Goal: Ask a question

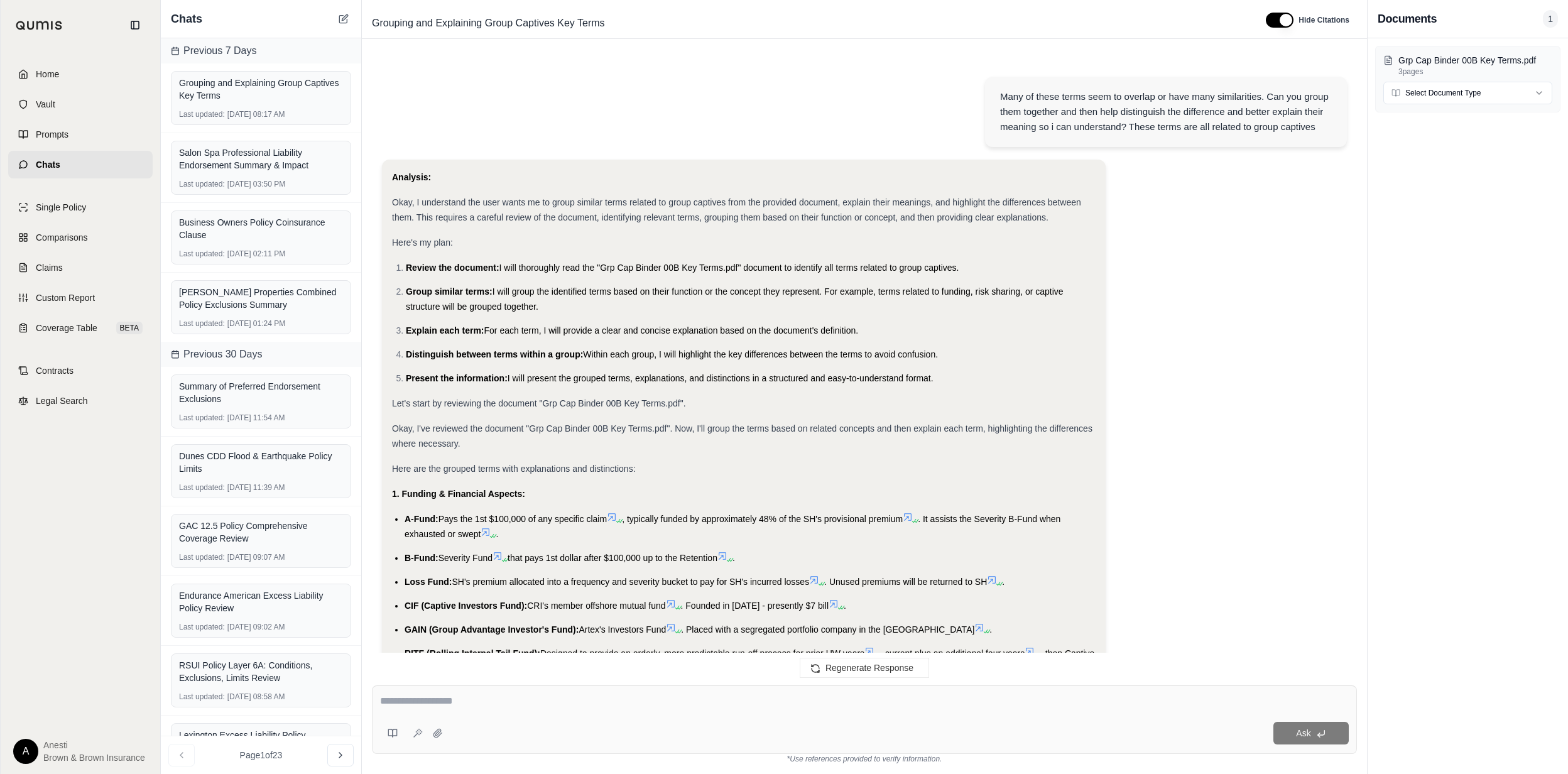
scroll to position [6193, 0]
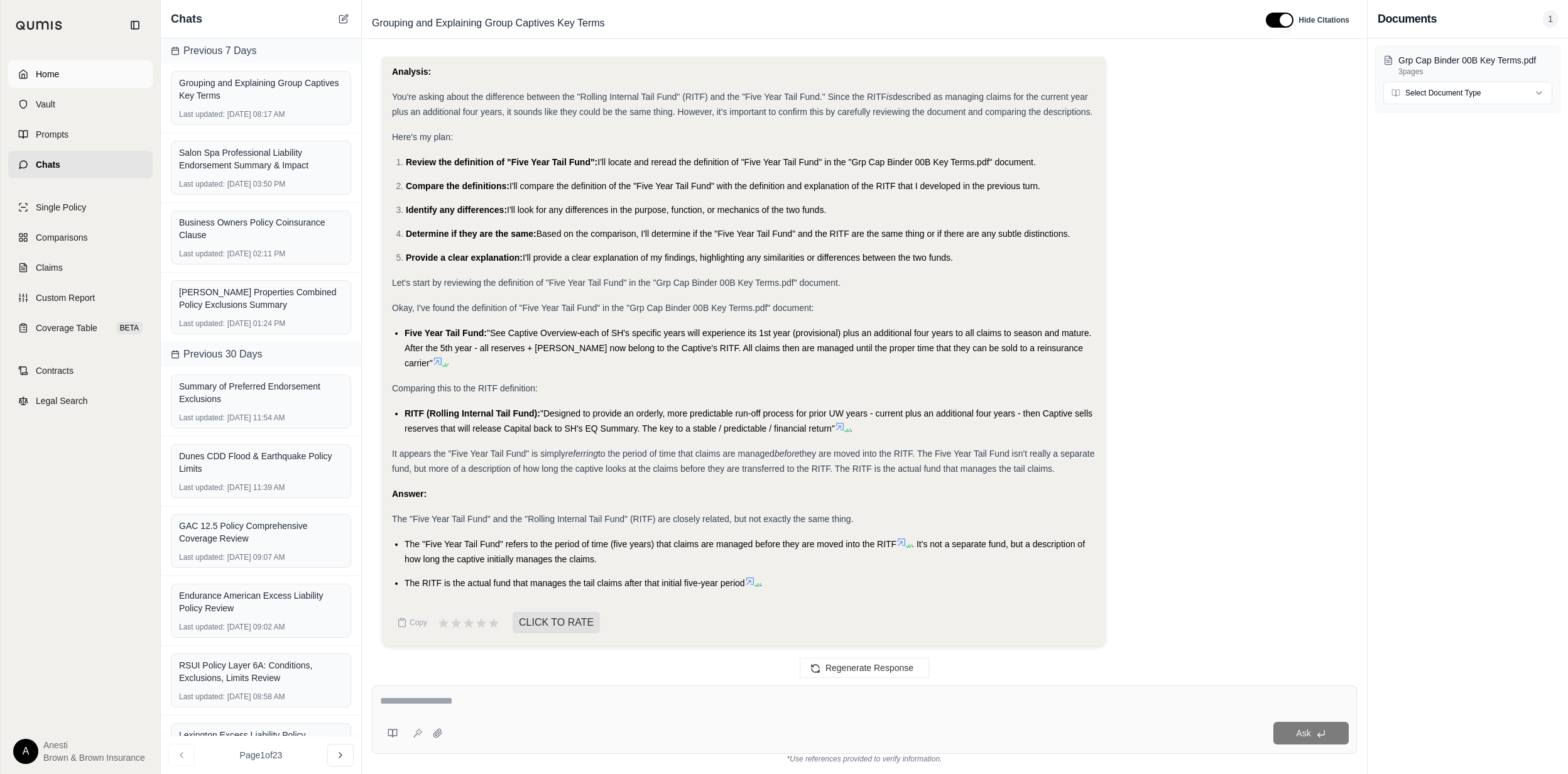
click at [107, 80] on link "Home" at bounding box center [80, 74] width 144 height 27
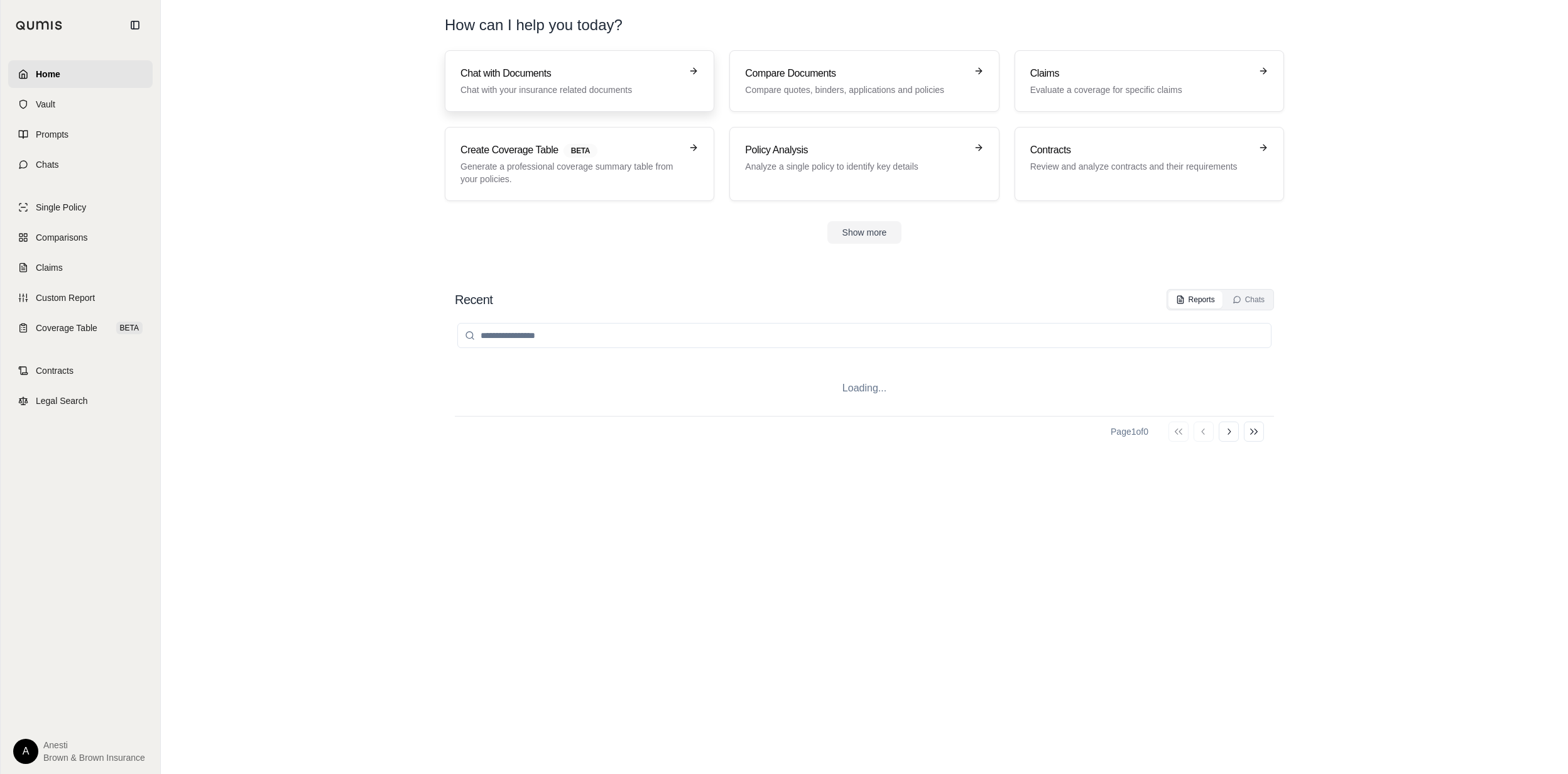
click at [556, 59] on link "Chat with Documents Chat with your insurance related documents" at bounding box center [579, 80] width 270 height 61
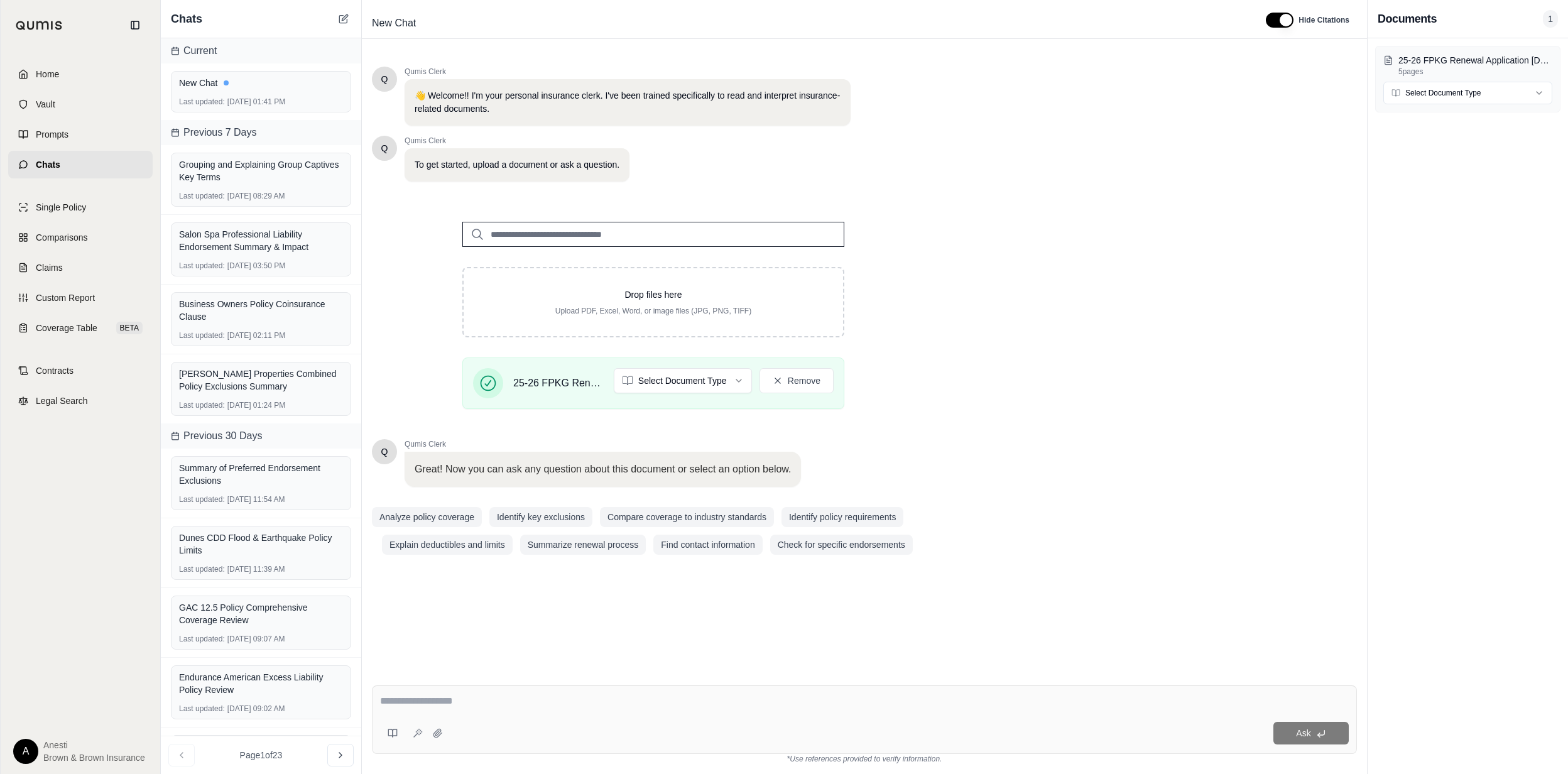
click at [1101, 298] on div "Q Qumis Clerk 👋 Welcome!! I'm your personal insurance clerk. I've been trained …" at bounding box center [865, 360] width 985 height 609
click at [483, 690] on div "Ask" at bounding box center [865, 719] width 985 height 68
type textarea "**********"
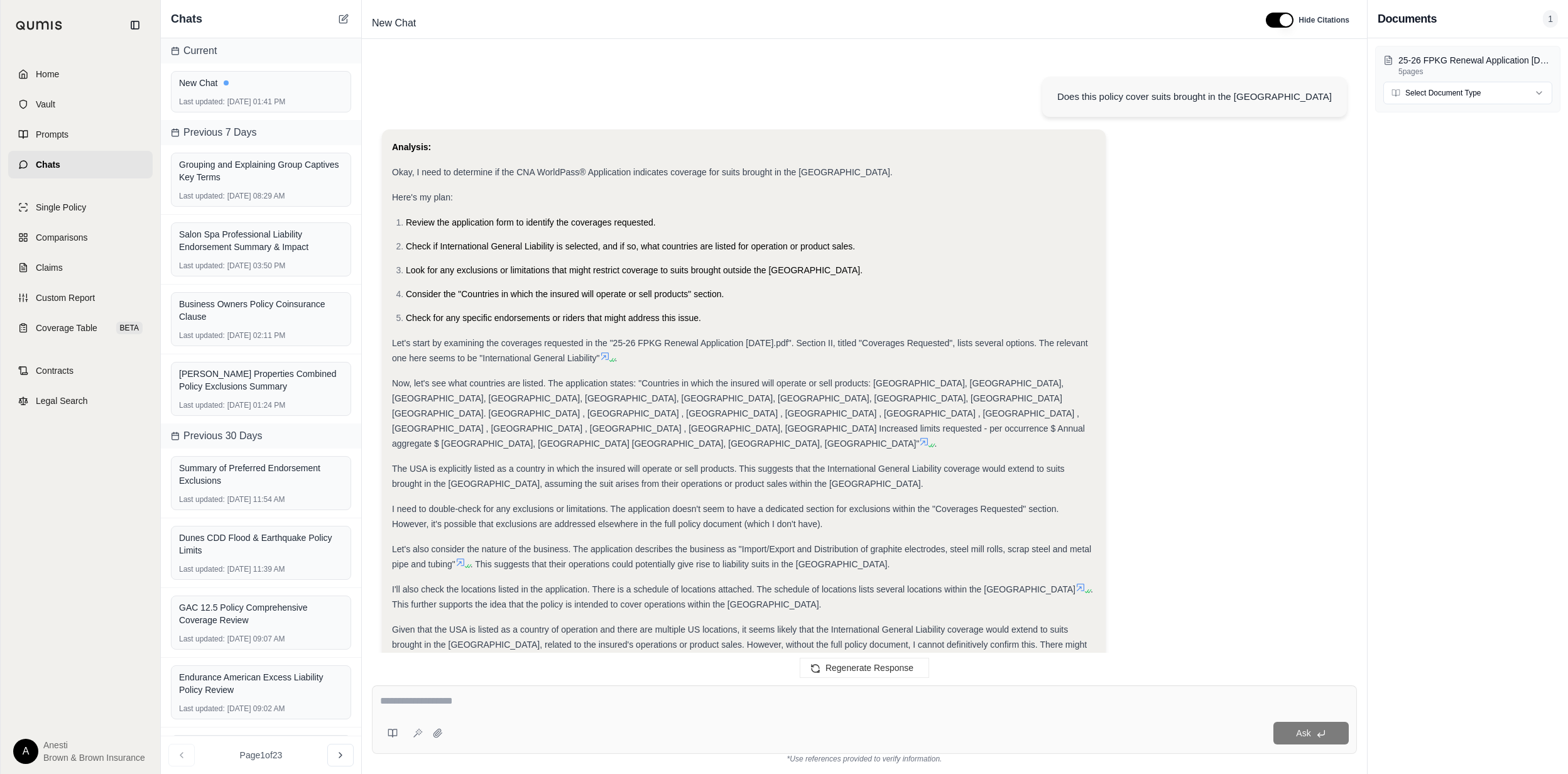
scroll to position [186, 0]
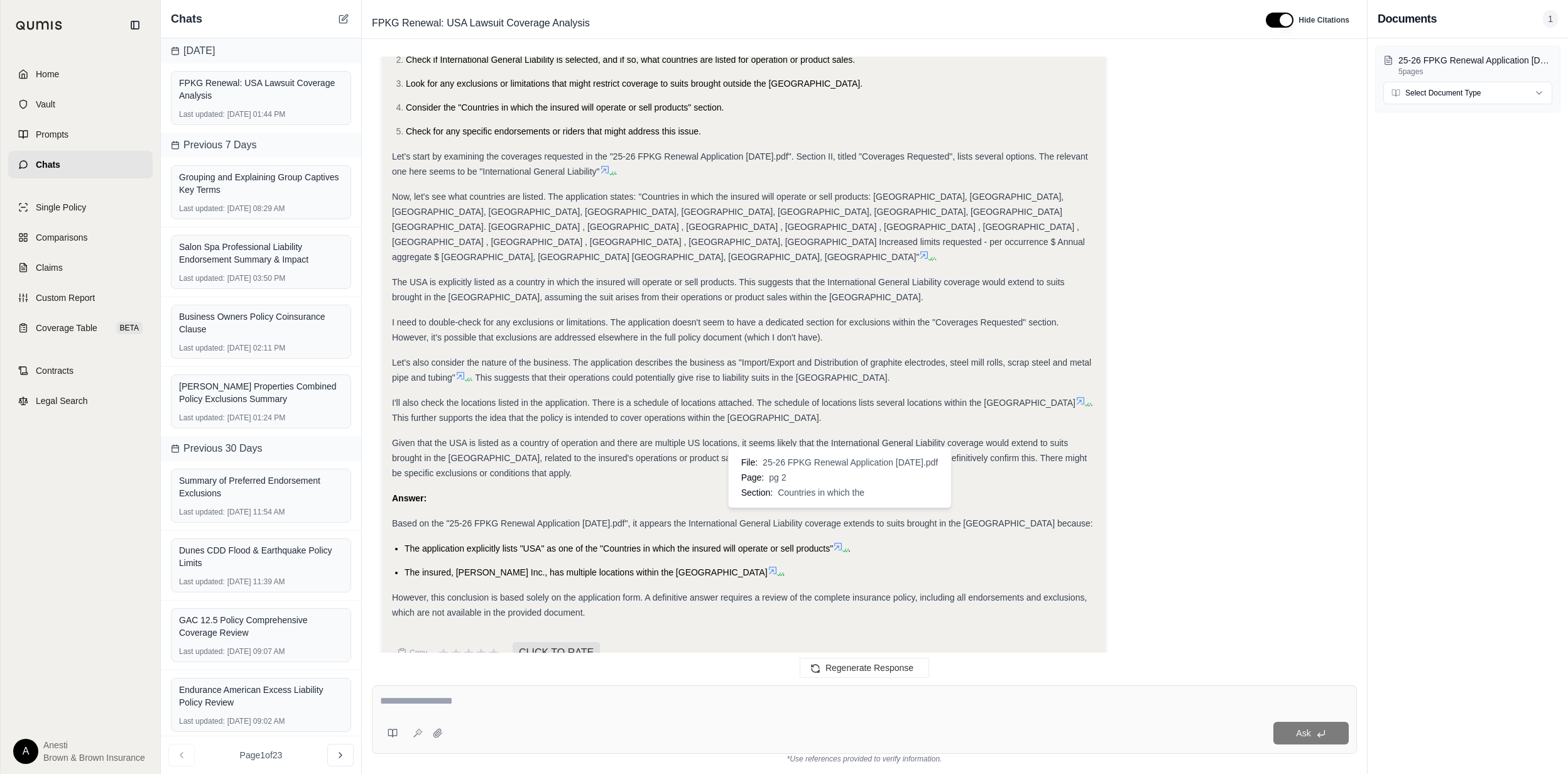
click at [837, 542] on icon at bounding box center [838, 547] width 10 height 10
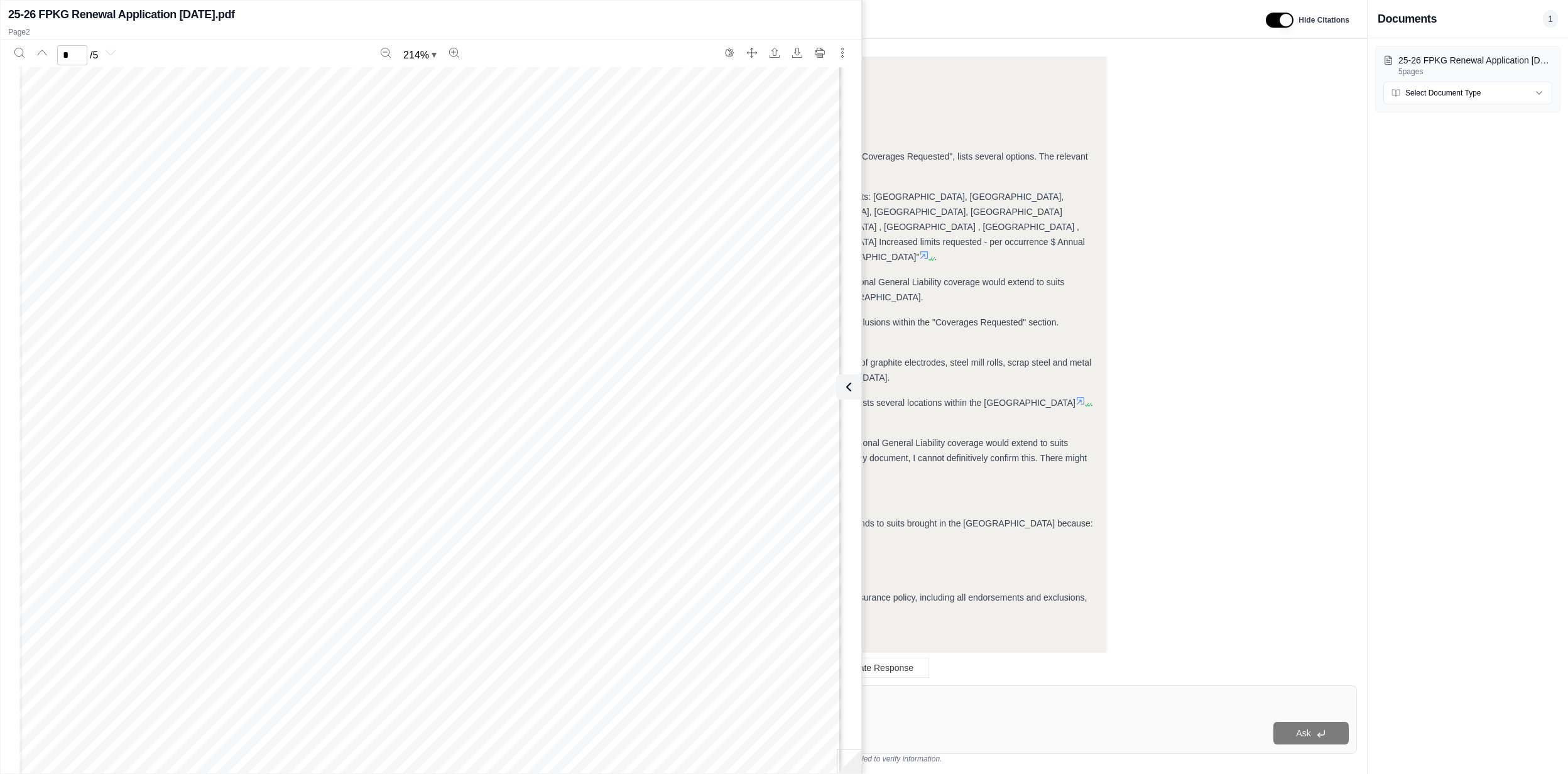
scroll to position [4546, 0]
type input "*"
click at [851, 378] on button at bounding box center [847, 387] width 25 height 25
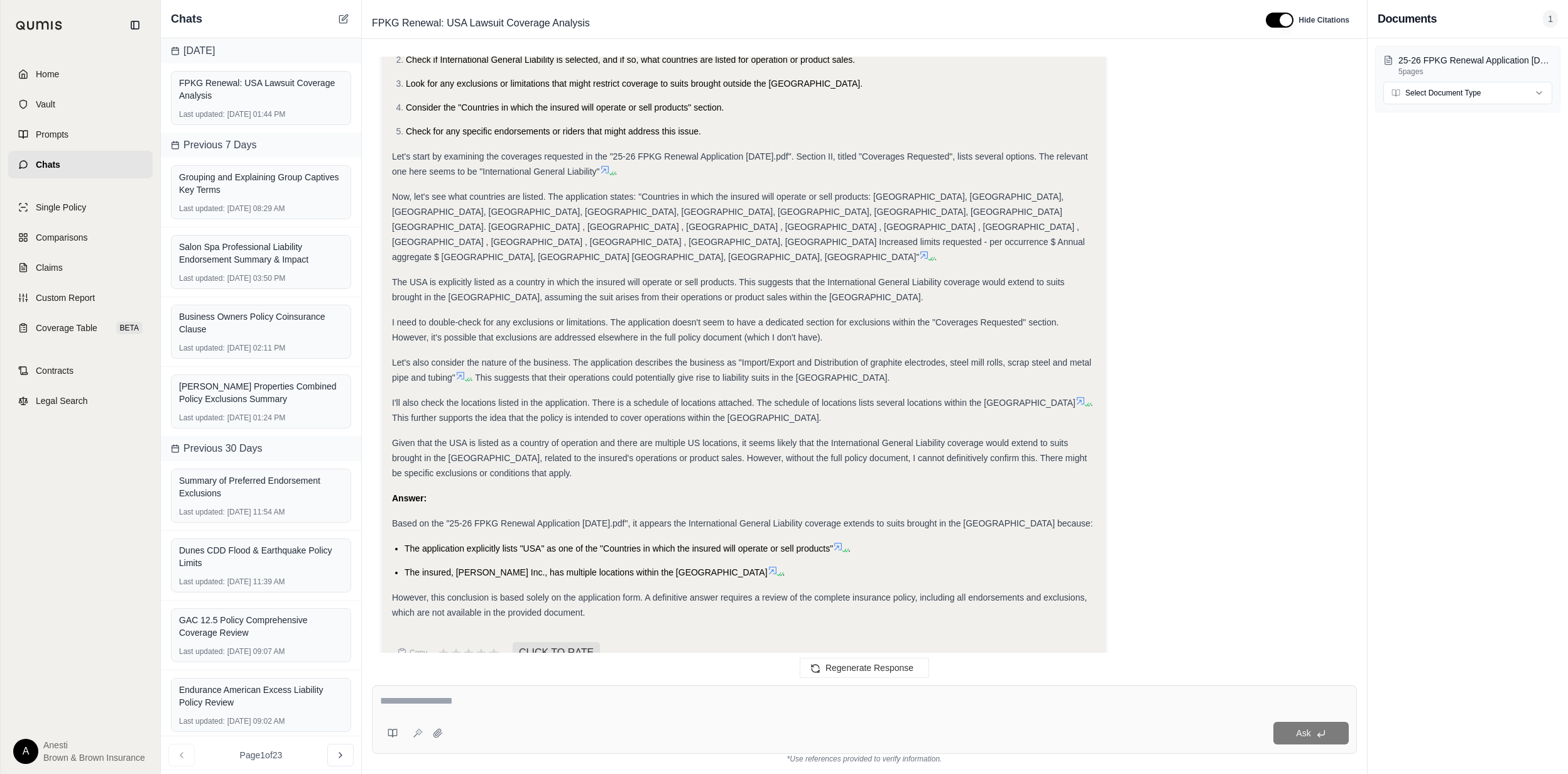
drag, startPoint x: 80, startPoint y: 68, endPoint x: 94, endPoint y: 70, distance: 14.1
click at [80, 68] on link "Home" at bounding box center [80, 74] width 144 height 27
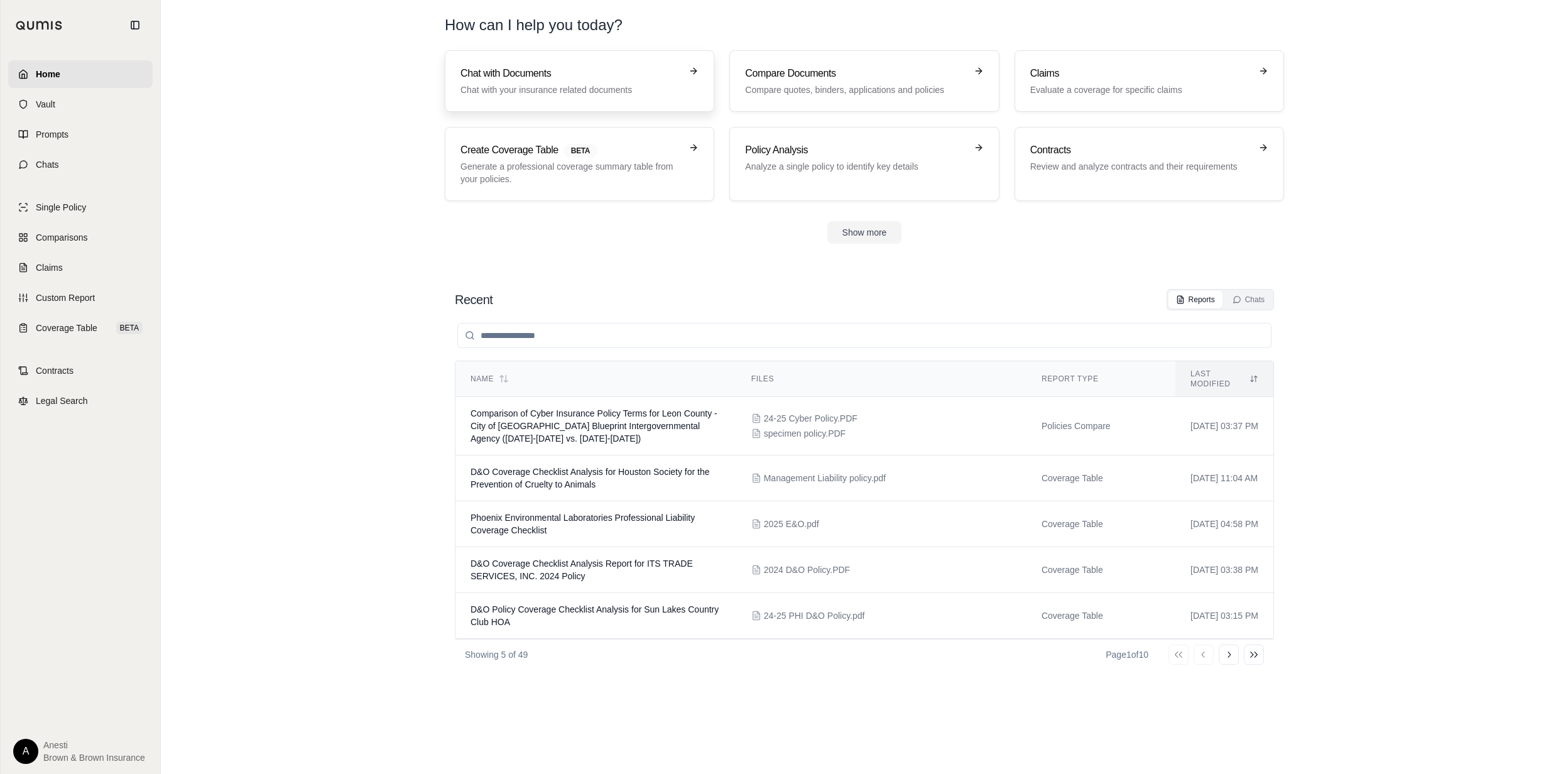
click at [486, 88] on p "Chat with your insurance related documents" at bounding box center [570, 90] width 220 height 13
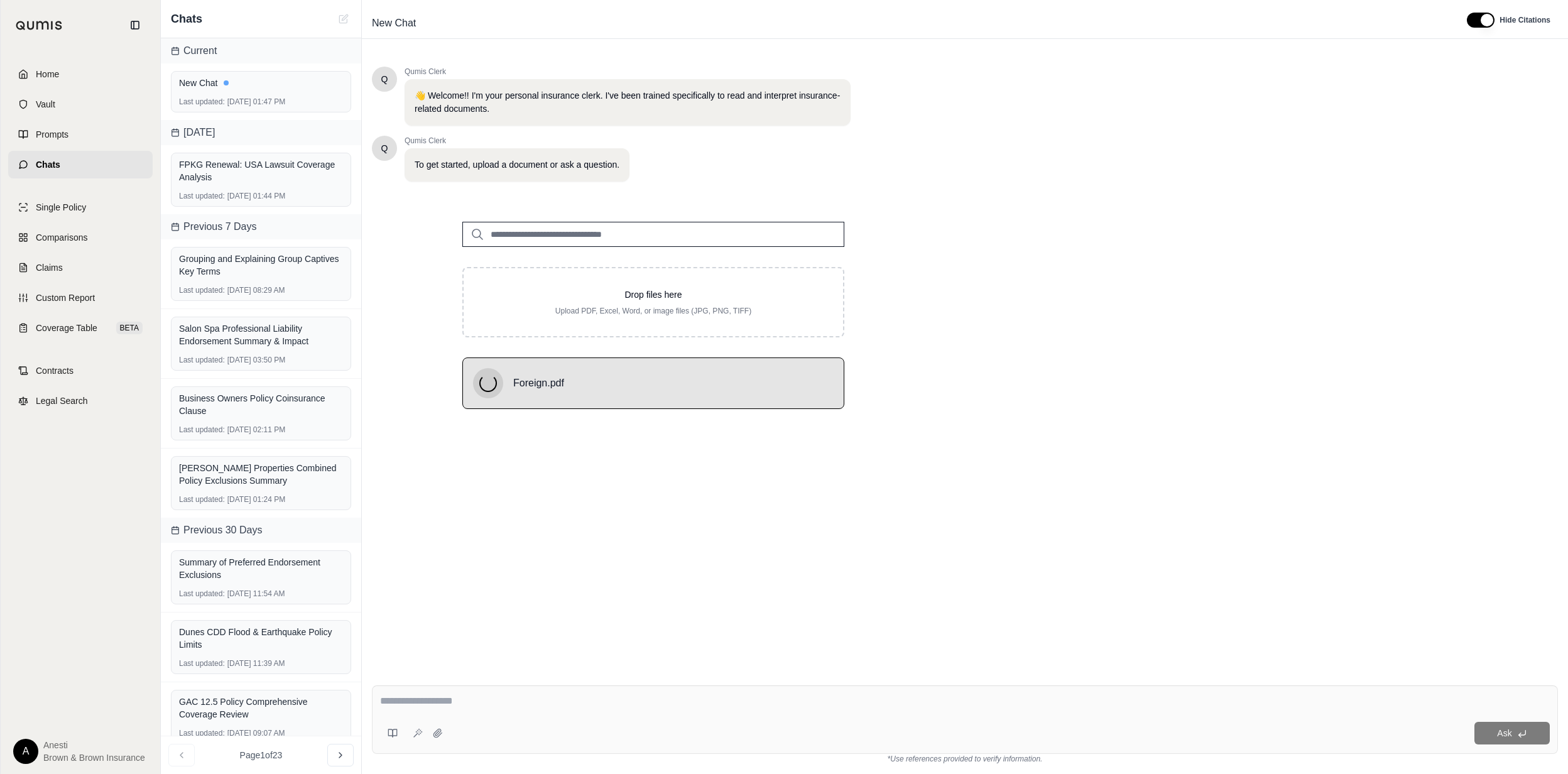
click at [1355, 332] on div "Q Qumis Clerk 👋 Welcome!! I'm your personal insurance clerk. I've been trained …" at bounding box center [966, 360] width 1187 height 609
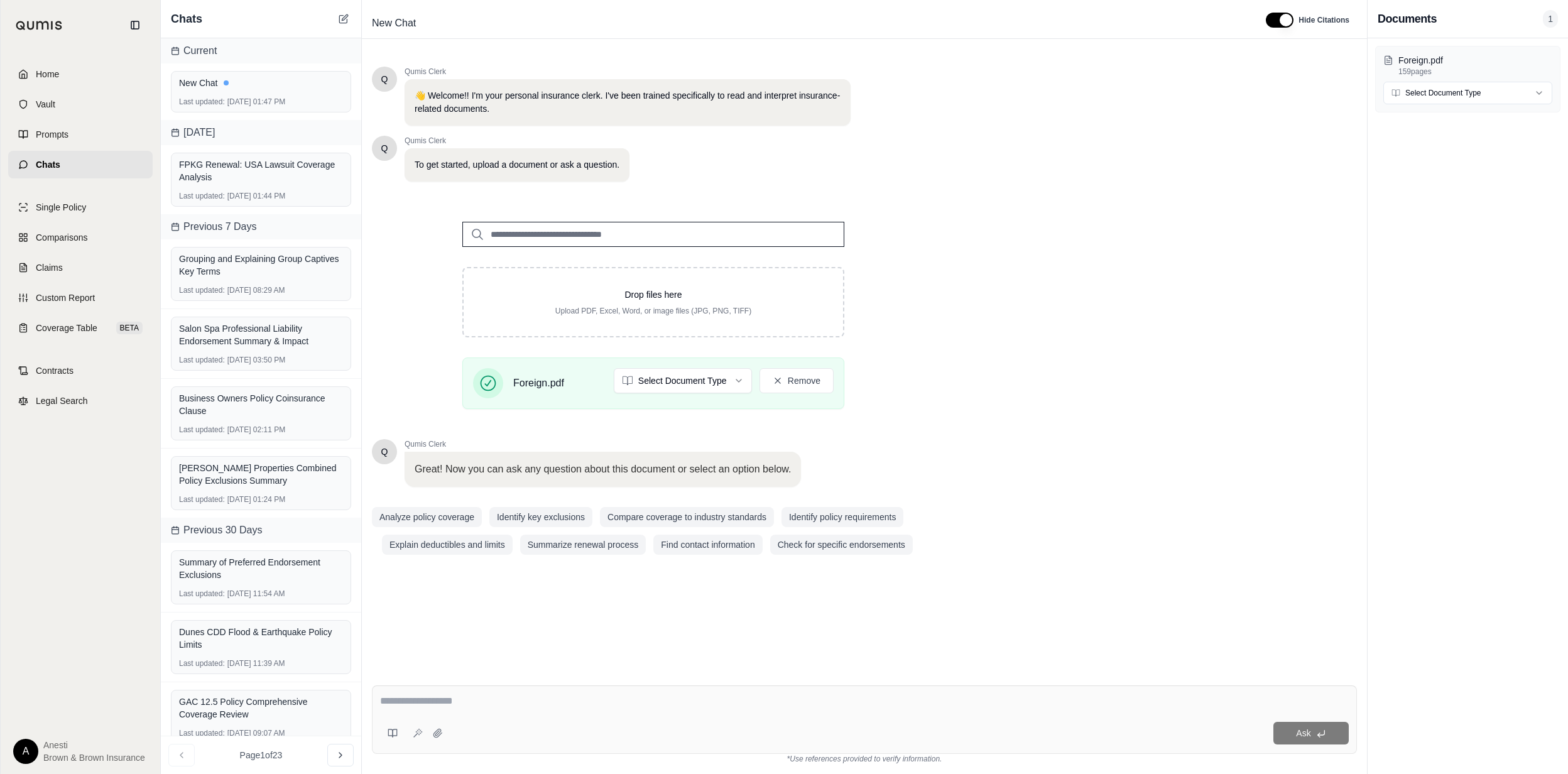
click at [393, 697] on textarea at bounding box center [864, 701] width 968 height 15
type textarea "**********"
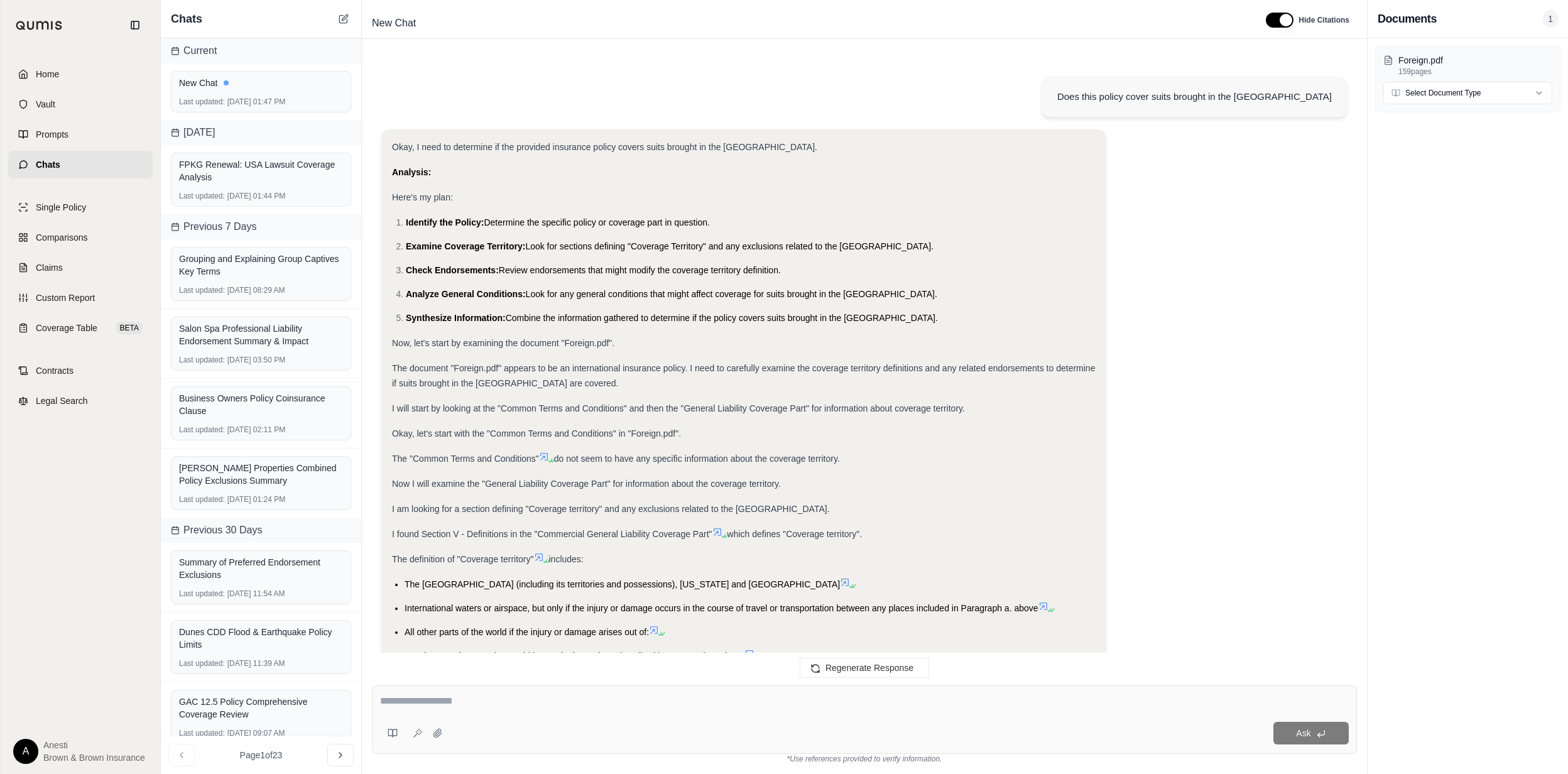
scroll to position [1146, 0]
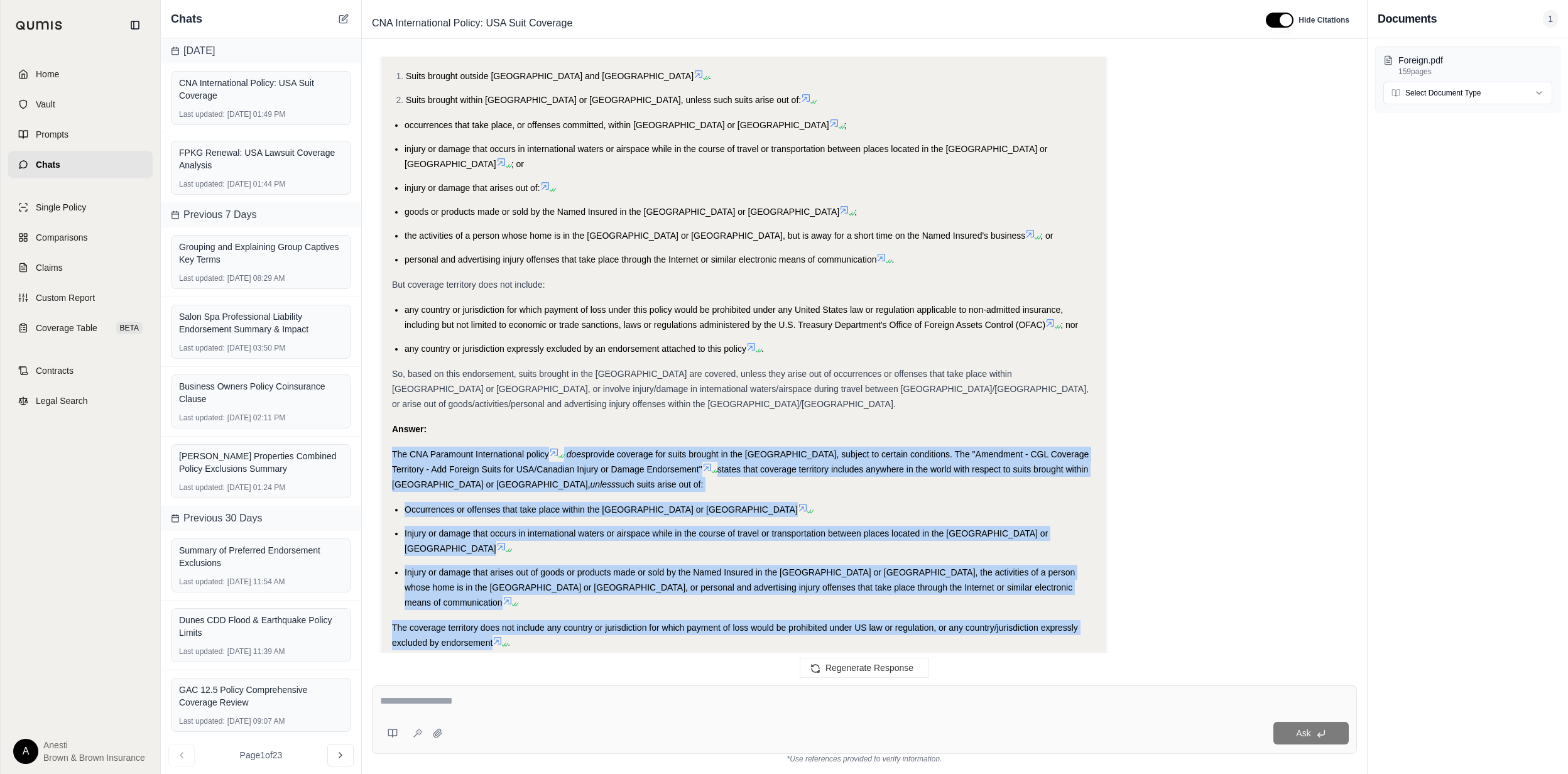
drag, startPoint x: 388, startPoint y: 424, endPoint x: 493, endPoint y: 579, distance: 187.2
copy div "The CNA Paramount International policy does provide coverage for suits brought …"
